Goal: Information Seeking & Learning: Check status

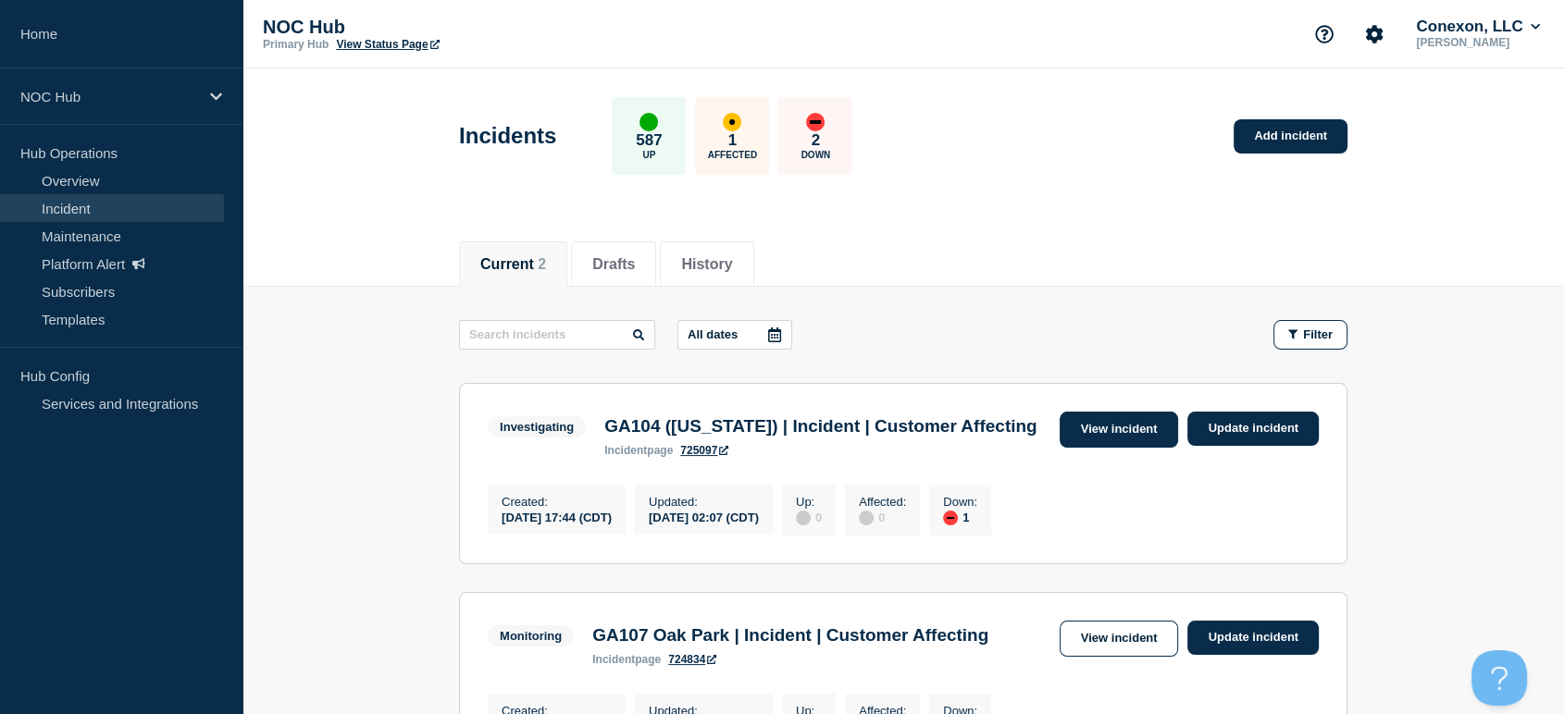
click at [1101, 431] on link "View incident" at bounding box center [1118, 430] width 119 height 36
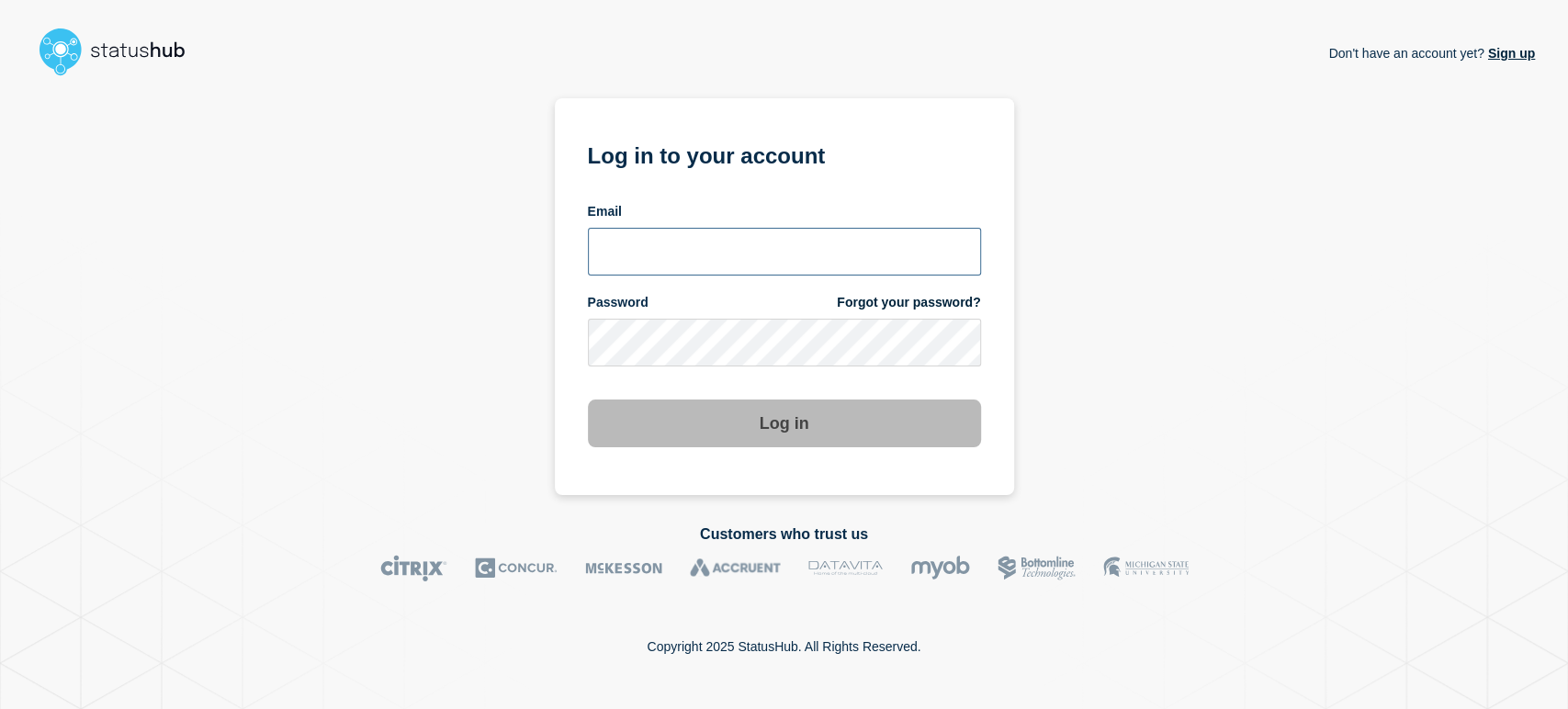
click at [691, 255] on input "email input" at bounding box center [784, 251] width 393 height 48
type input "sean.webb@conexon.us"
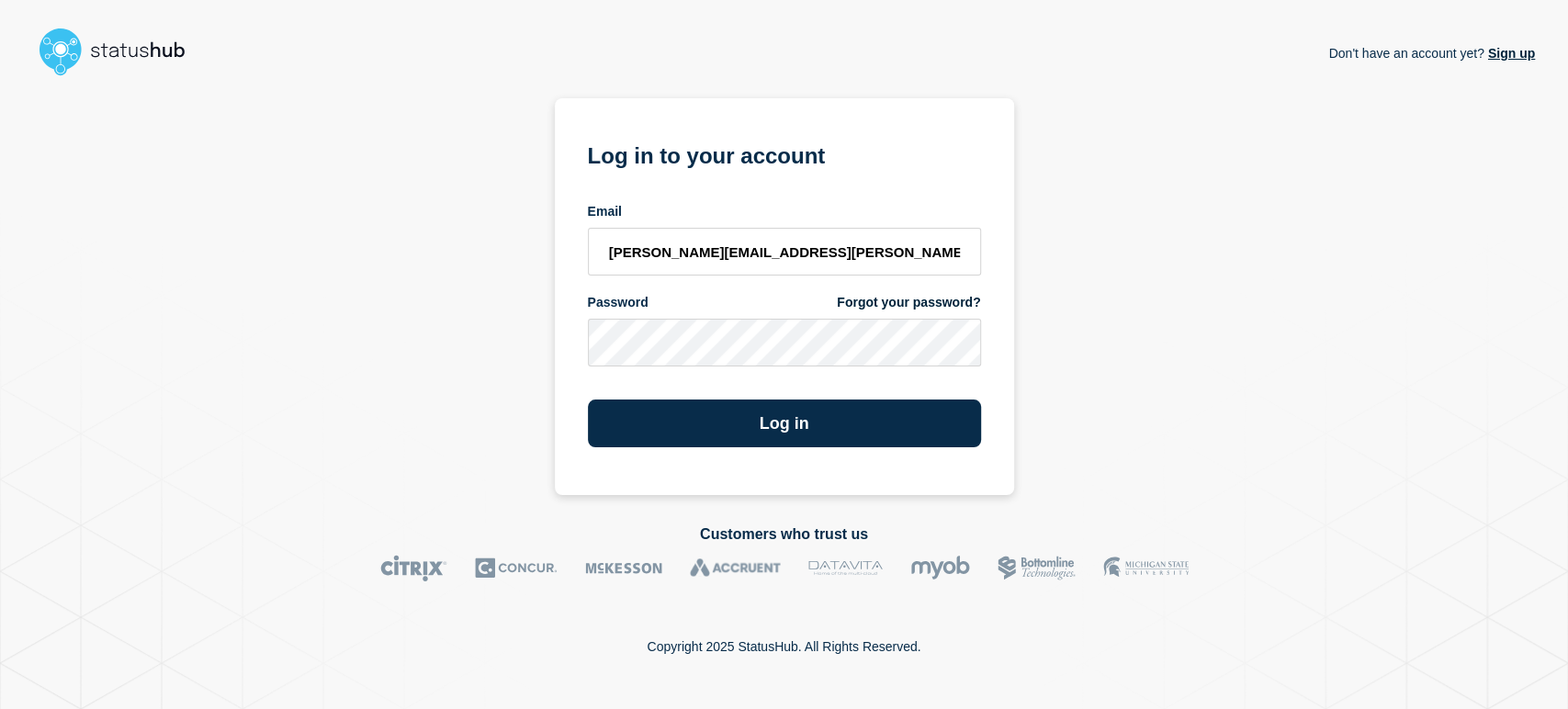
click at [588, 399] on button "Log in" at bounding box center [784, 423] width 393 height 48
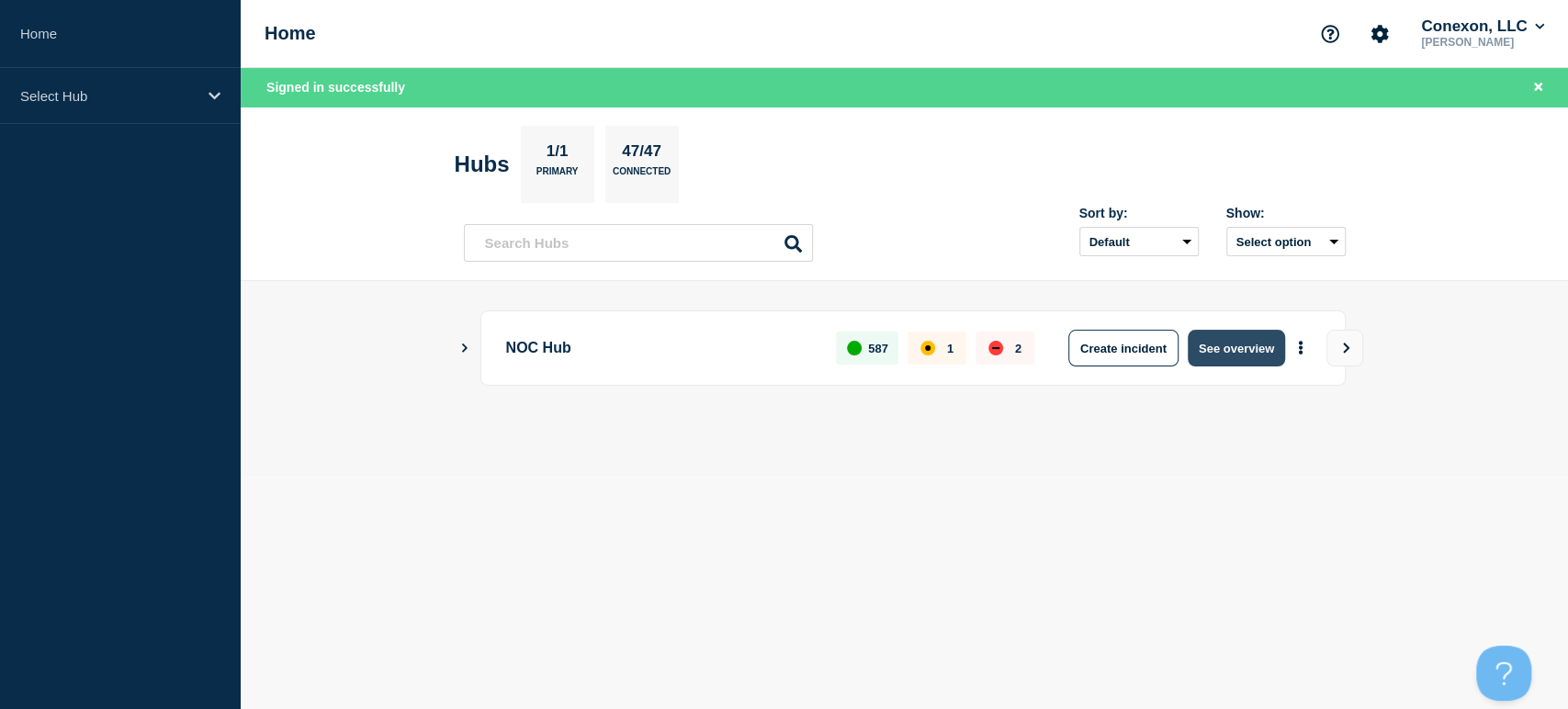
click at [1206, 343] on button "See overview" at bounding box center [1236, 348] width 97 height 37
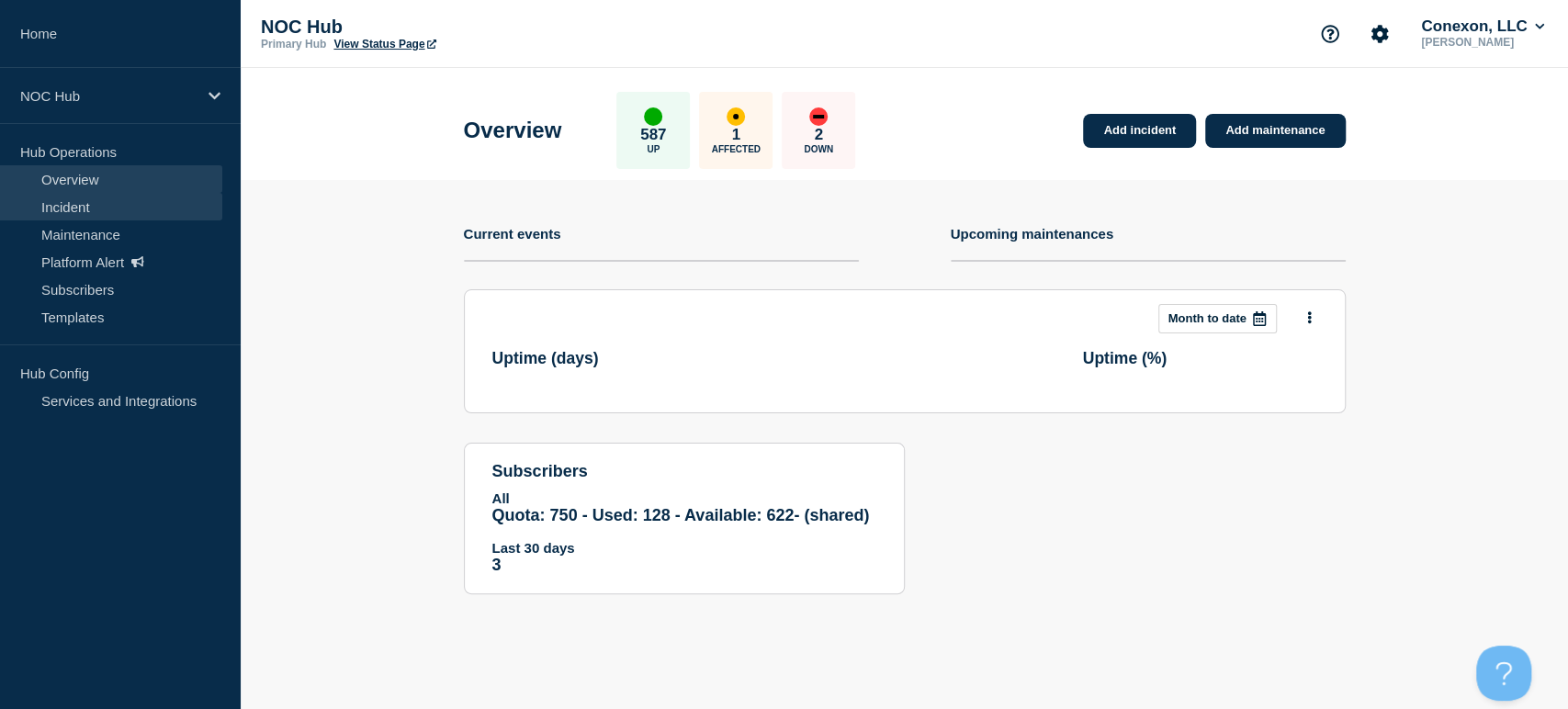
click at [85, 193] on link "Incident" at bounding box center [111, 207] width 222 height 28
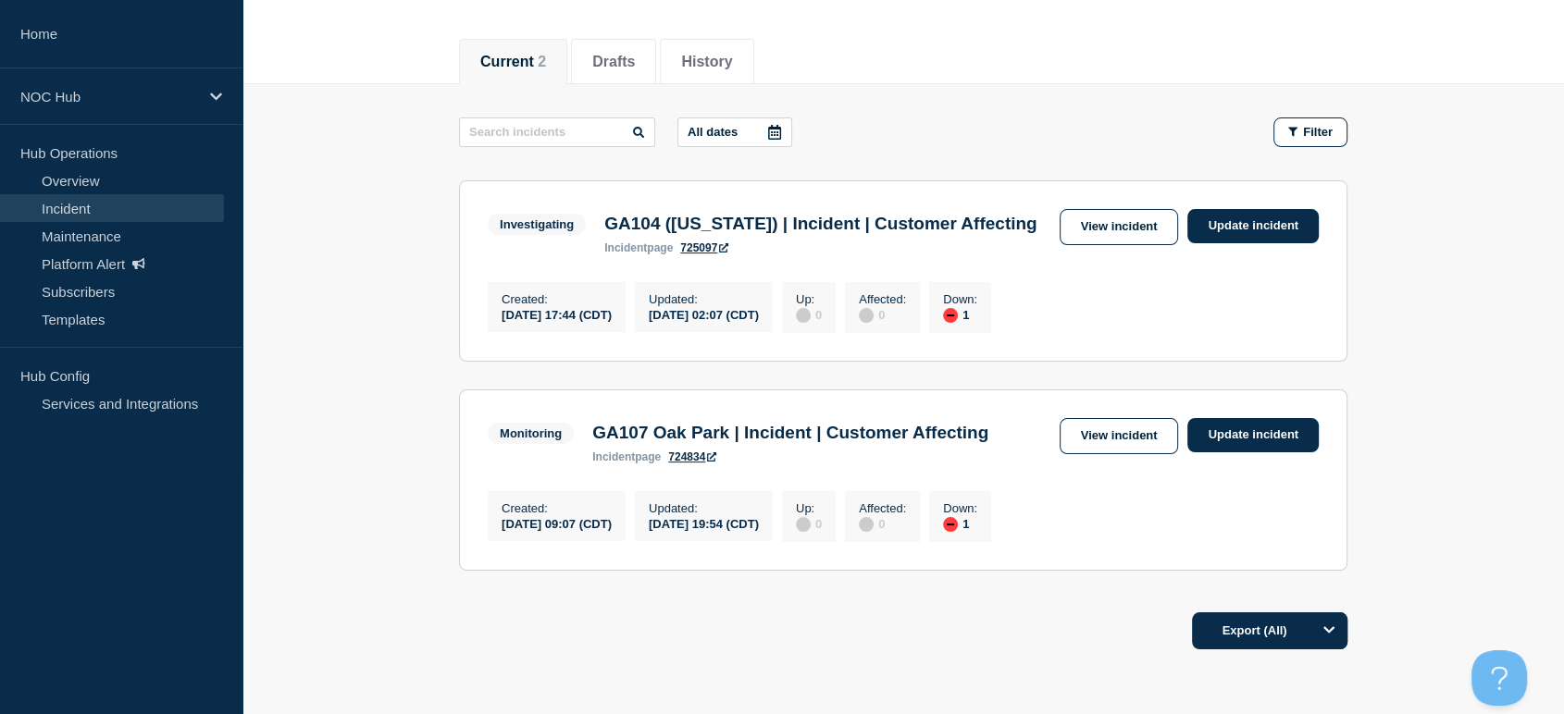
scroll to position [308, 0]
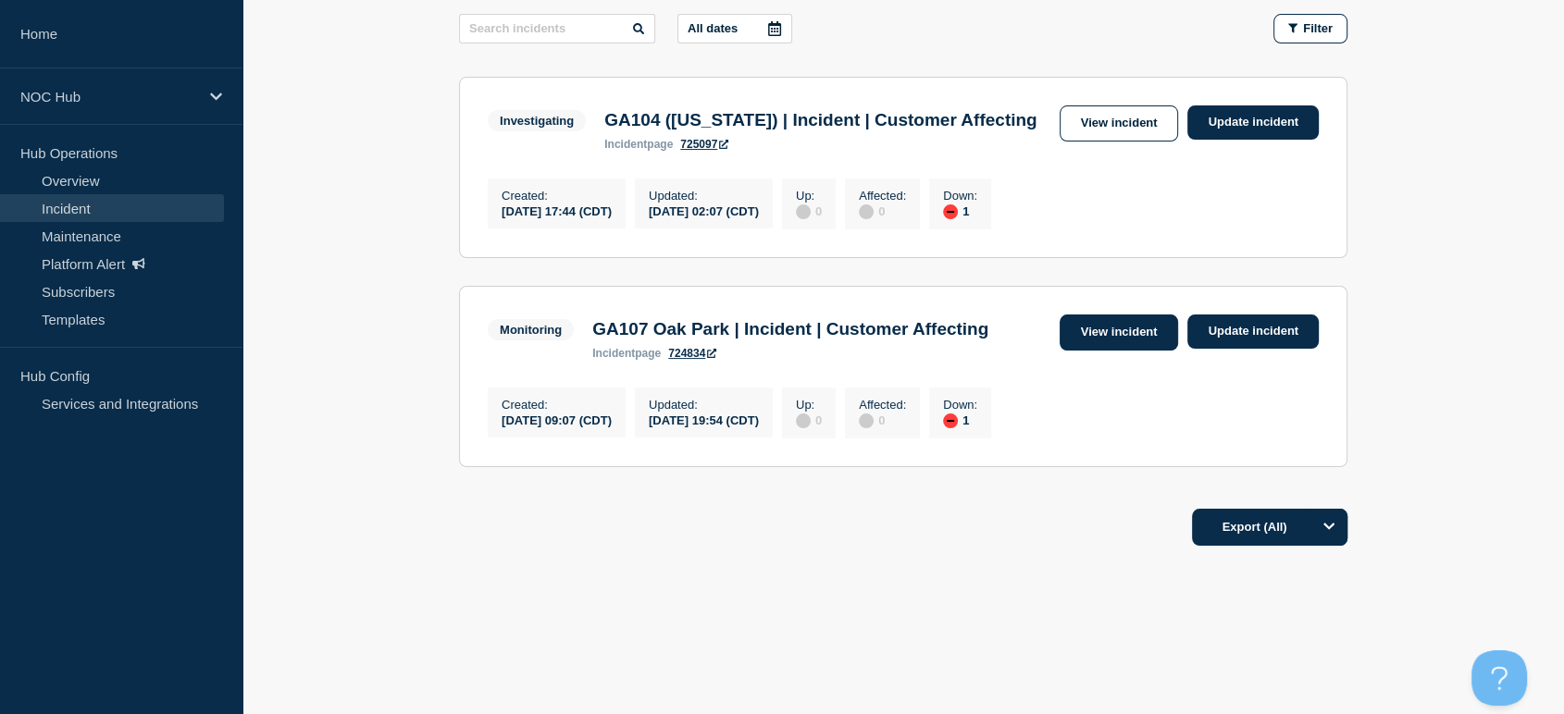
click at [1090, 348] on link "View incident" at bounding box center [1118, 333] width 119 height 36
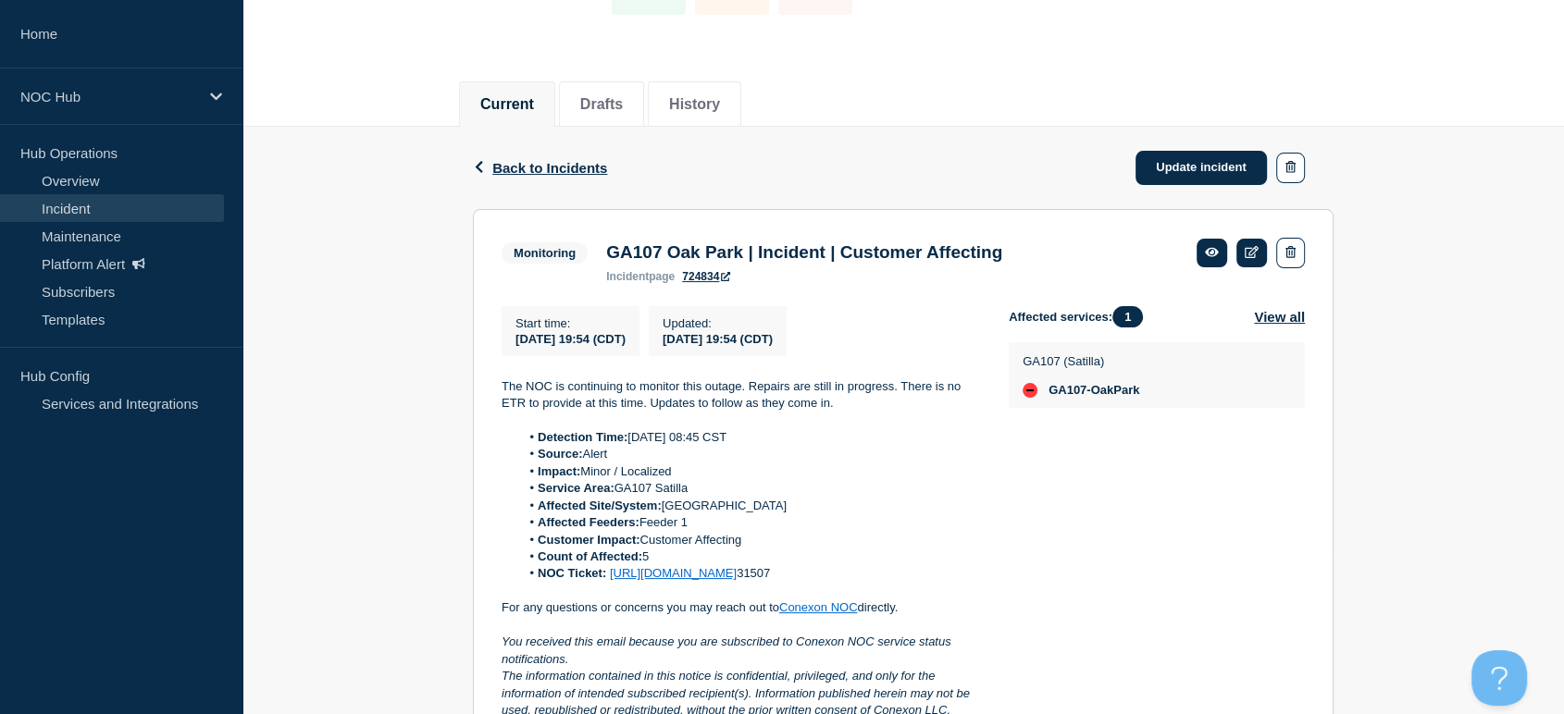
scroll to position [205, 0]
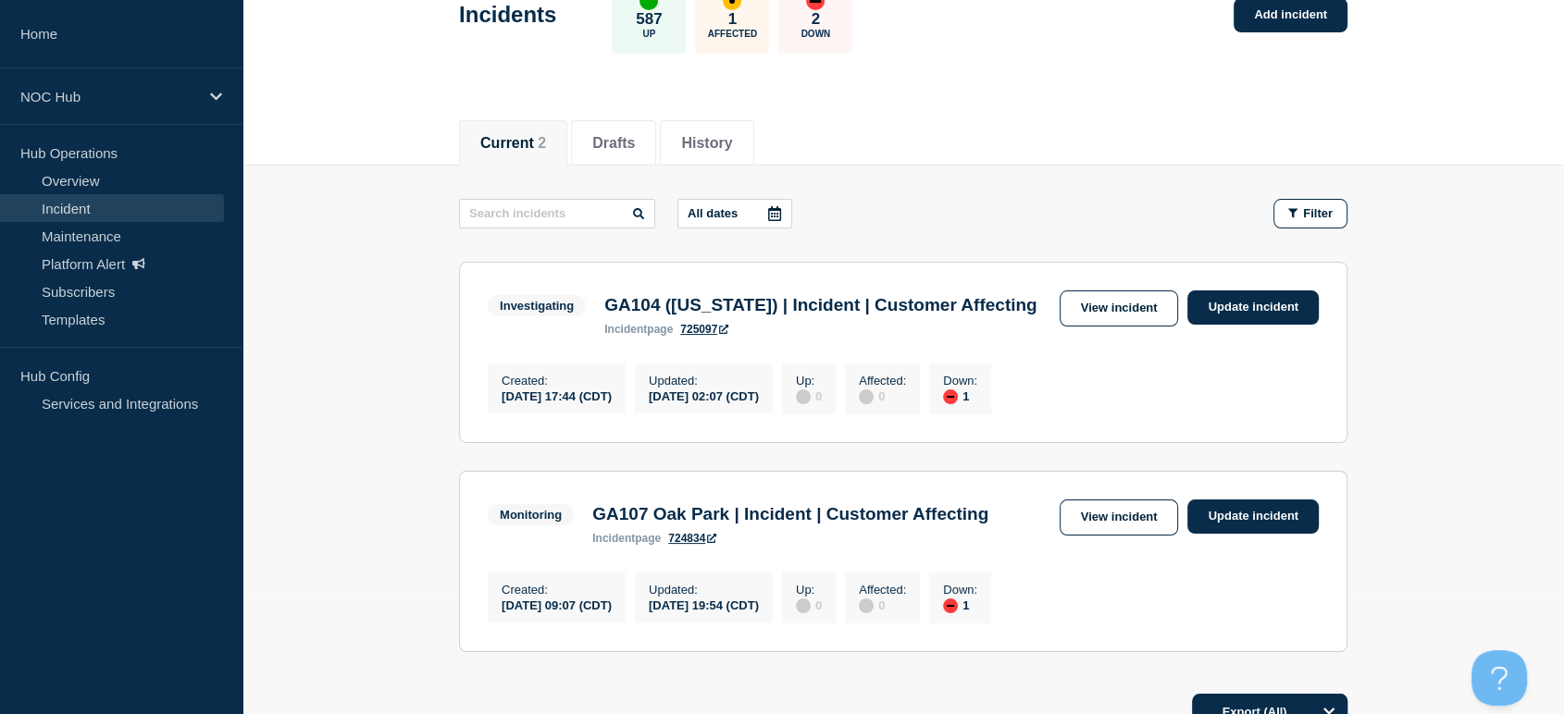
scroll to position [308, 0]
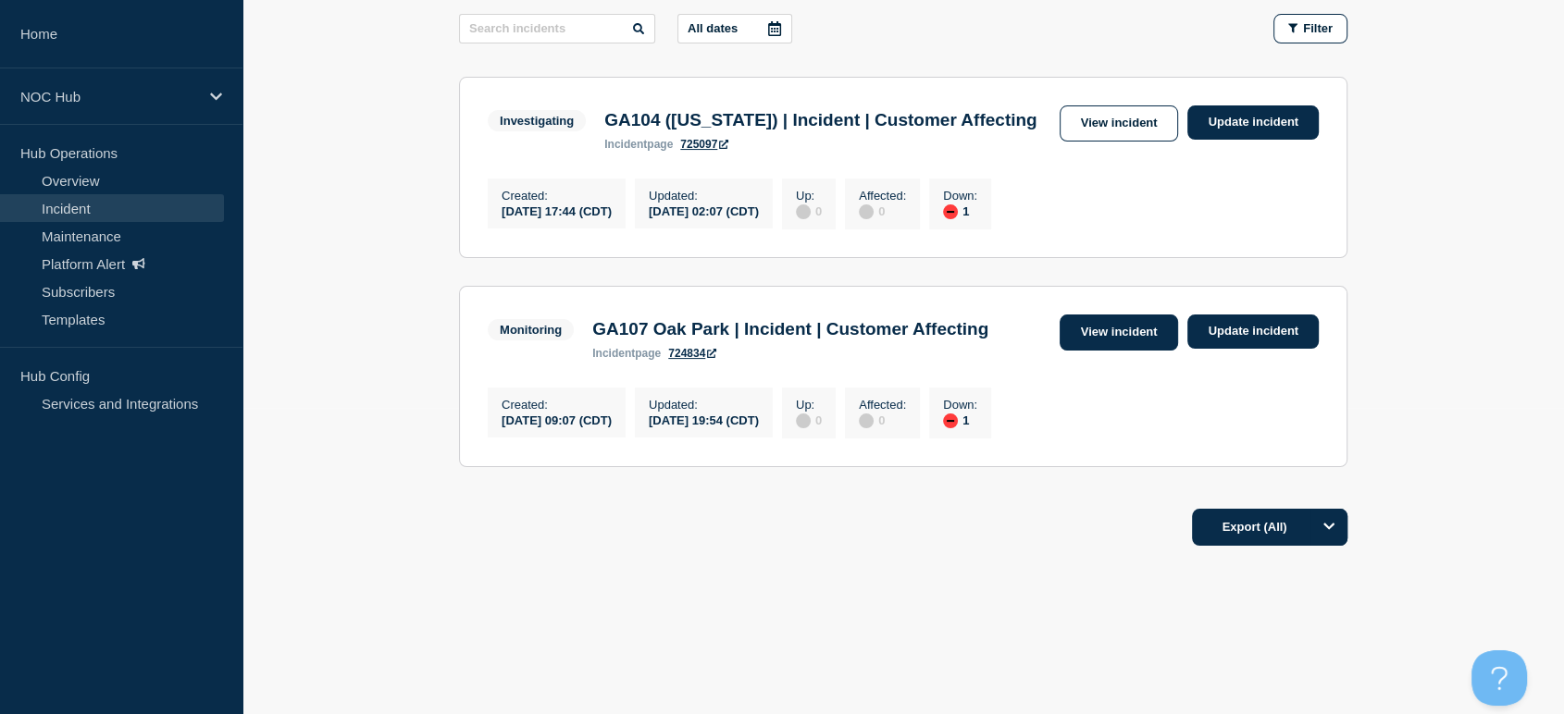
click at [1110, 351] on link "View incident" at bounding box center [1118, 333] width 119 height 36
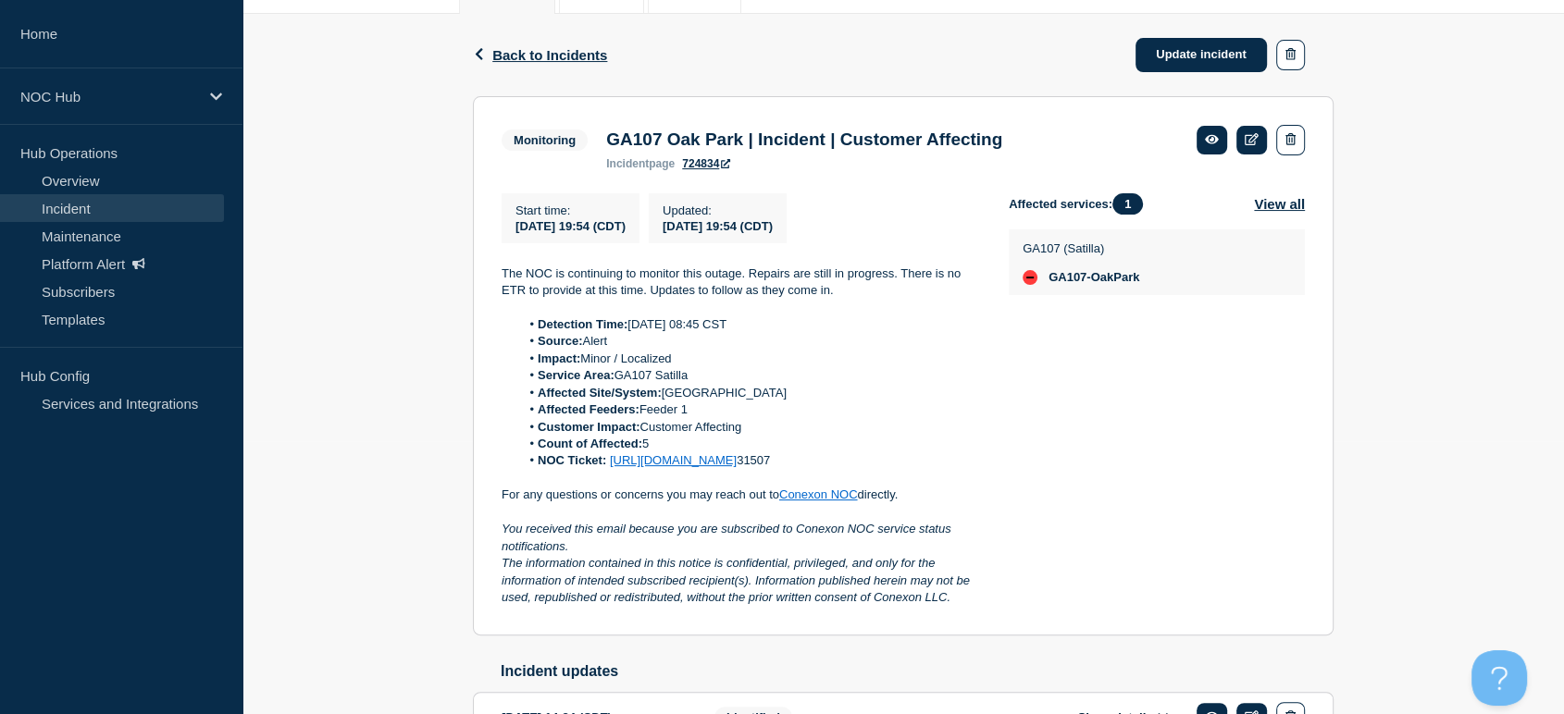
scroll to position [103, 0]
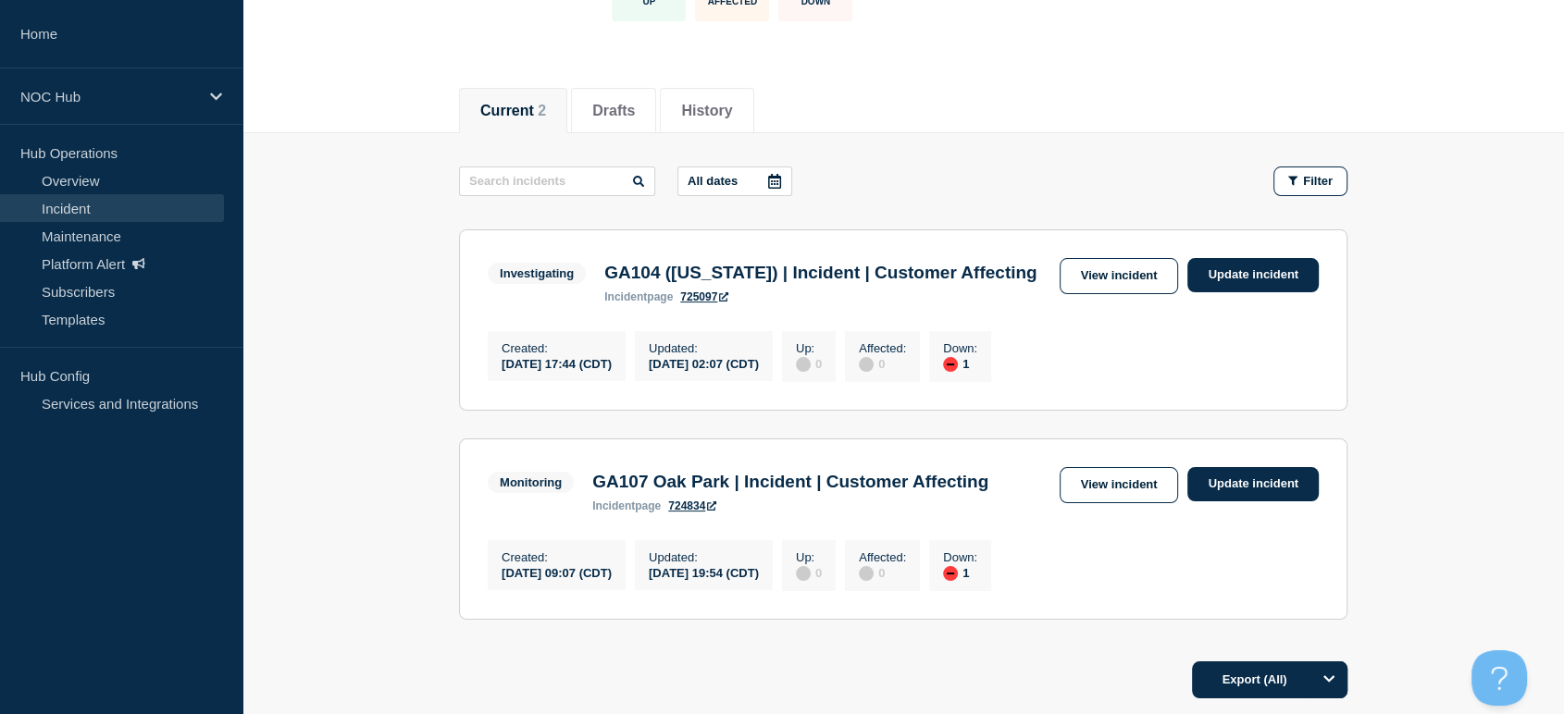
scroll to position [308, 0]
